Goal: Book appointment/travel/reservation

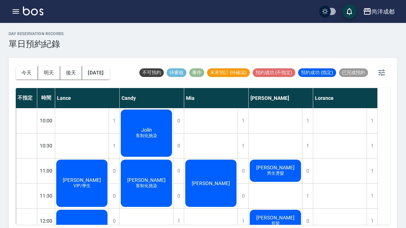
click at [109, 76] on button "[DATE]" at bounding box center [95, 72] width 27 height 13
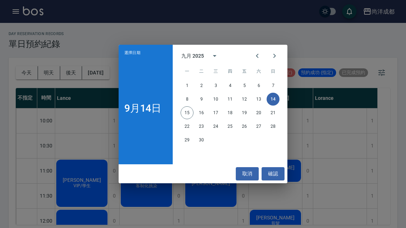
click at [271, 112] on button "21" at bounding box center [272, 112] width 13 height 13
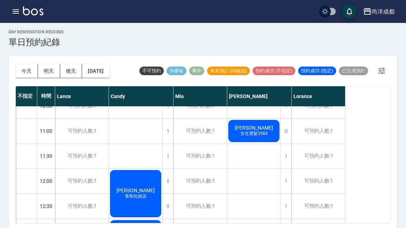
scroll to position [38, 0]
click at [287, 185] on div "1" at bounding box center [285, 181] width 11 height 25
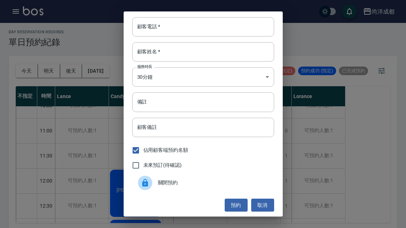
click at [215, 37] on input "顧客電話   *" at bounding box center [203, 26] width 142 height 19
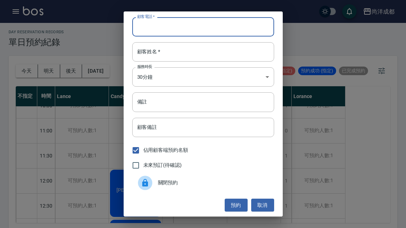
type input "-"
type input "0939526226"
click at [228, 61] on input "顧客姓名   *" at bounding box center [203, 51] width 142 height 19
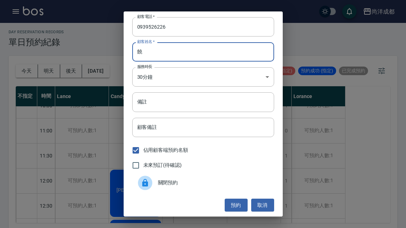
type input "饒"
click at [234, 112] on input "備註" at bounding box center [203, 101] width 142 height 19
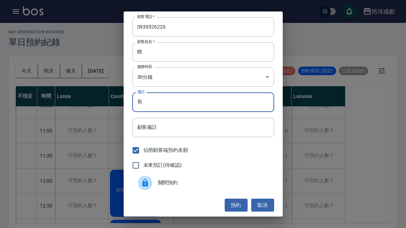
type input "剪"
click at [238, 212] on button "預約" at bounding box center [235, 205] width 23 height 13
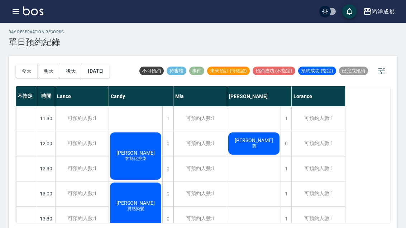
scroll to position [76, 0]
click at [28, 68] on button "今天" at bounding box center [27, 70] width 22 height 13
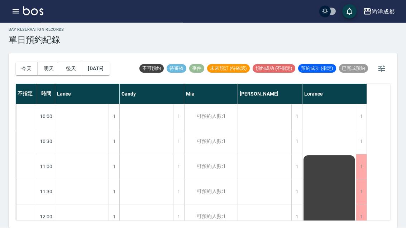
scroll to position [16, 0]
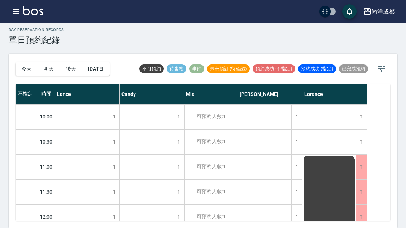
click at [176, 108] on div "1" at bounding box center [178, 117] width 11 height 25
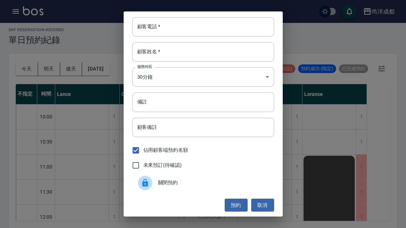
click at [69, 105] on div "顧客電話   * 顧客電話   * 顧客姓名   * 顧客姓名   * 服務時長 30分鐘 1 服務時長 備註 備註 顧客備註 顧客備註 佔用顧客端預約名額 …" at bounding box center [203, 114] width 406 height 228
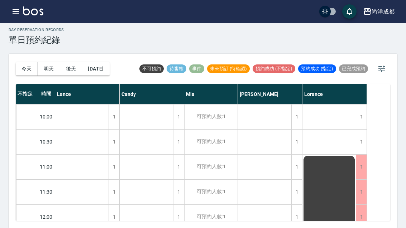
scroll to position [17, 0]
click at [29, 62] on button "今天" at bounding box center [27, 68] width 22 height 13
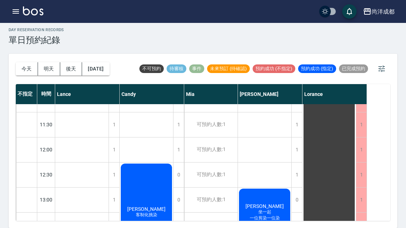
scroll to position [67, 0]
click at [42, 162] on div "12:30" at bounding box center [46, 174] width 18 height 25
click at [153, 178] on div "[PERSON_NAME] 客制化挑染" at bounding box center [146, 212] width 53 height 99
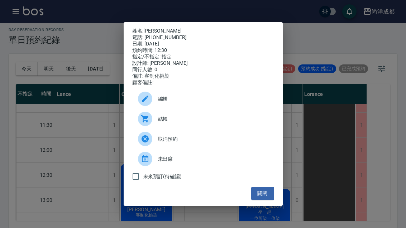
click at [259, 200] on button "關閉" at bounding box center [262, 193] width 23 height 13
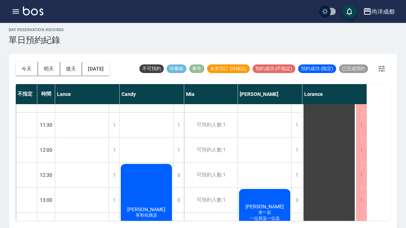
click at [283, 206] on div "[PERSON_NAME] 坐一起 一位剪染一位染" at bounding box center [264, 212] width 53 height 49
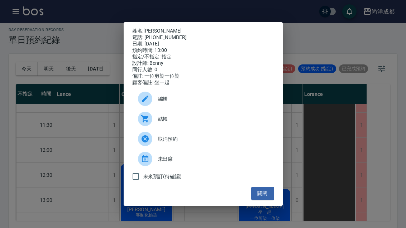
click at [268, 195] on button "關閉" at bounding box center [262, 193] width 23 height 13
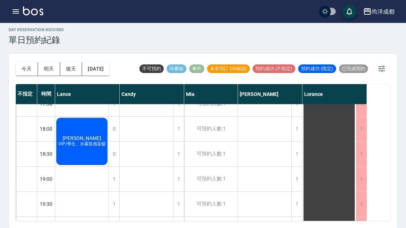
scroll to position [389, 0]
